Goal: Task Accomplishment & Management: Use online tool/utility

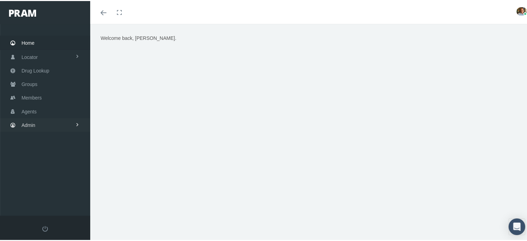
click at [50, 118] on link "Admin" at bounding box center [45, 124] width 90 height 14
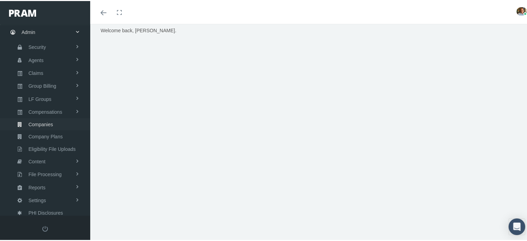
scroll to position [15, 0]
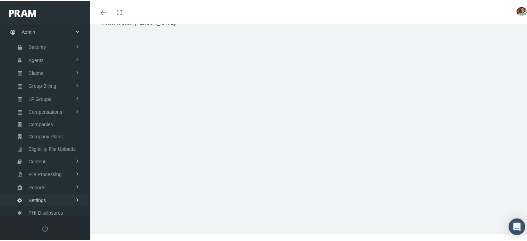
click at [47, 195] on link "Settings" at bounding box center [45, 199] width 90 height 12
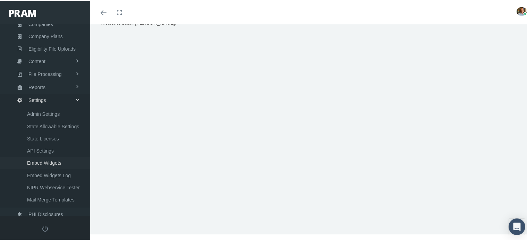
click at [56, 159] on span "Embed Widgets" at bounding box center [44, 162] width 34 height 12
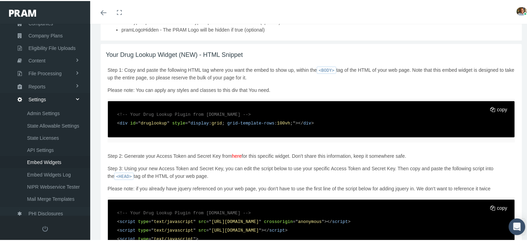
scroll to position [485, 0]
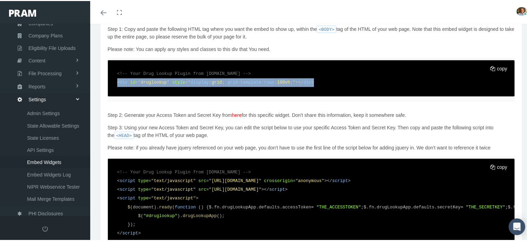
drag, startPoint x: 118, startPoint y: 144, endPoint x: 303, endPoint y: 141, distance: 185.2
click at [303, 91] on code "<!-- Your Drug Lookup Plugin from www.PRAM.com --> < div id = " druglookup " st…" at bounding box center [311, 77] width 398 height 27
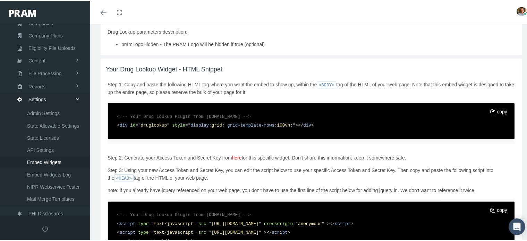
scroll to position [555, 0]
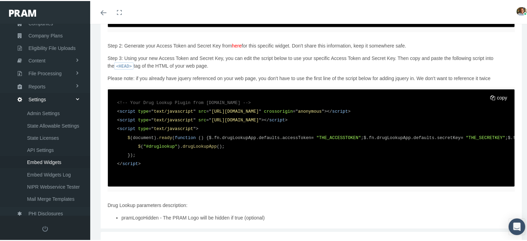
copy code "< div id = " druglookup " style =" display : grid ; grid-template-rows : 100vh …"
